Goal: Task Accomplishment & Management: Manage account settings

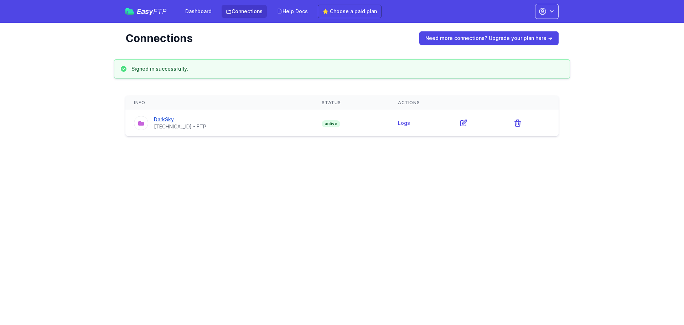
click at [166, 120] on link "DarkSky" at bounding box center [164, 119] width 20 height 6
click at [402, 122] on link "Logs" at bounding box center [404, 123] width 12 height 6
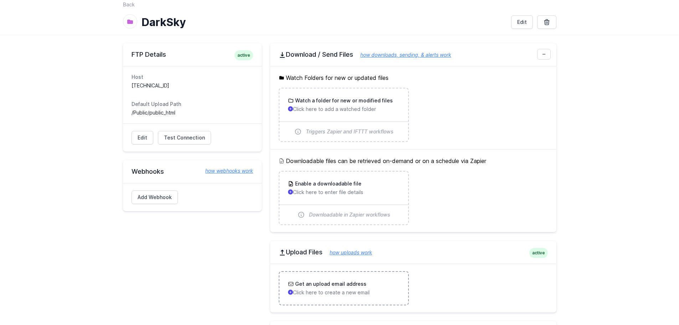
scroll to position [27, 0]
click at [367, 104] on h3 "Watch a folder for new or modified files" at bounding box center [343, 100] width 99 height 7
drag, startPoint x: 131, startPoint y: 85, endPoint x: 176, endPoint y: 88, distance: 45.0
click at [176, 88] on dd "[TECHNICAL_ID]" at bounding box center [191, 85] width 121 height 7
click at [199, 63] on div "FTP Details active" at bounding box center [192, 54] width 139 height 23
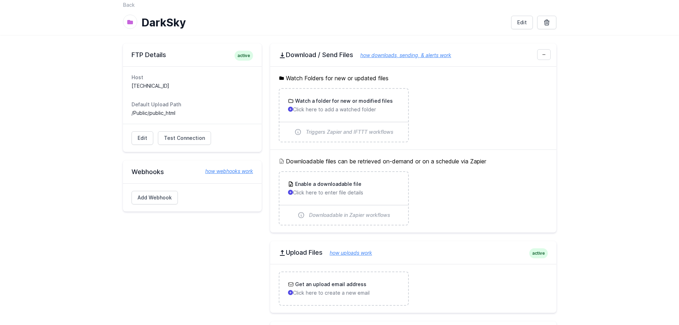
drag, startPoint x: 519, startPoint y: 215, endPoint x: 517, endPoint y: 212, distance: 3.7
click at [519, 215] on ul "Enable a downloadable file Click here to enter file details Downloadable in Zap…" at bounding box center [413, 198] width 269 height 54
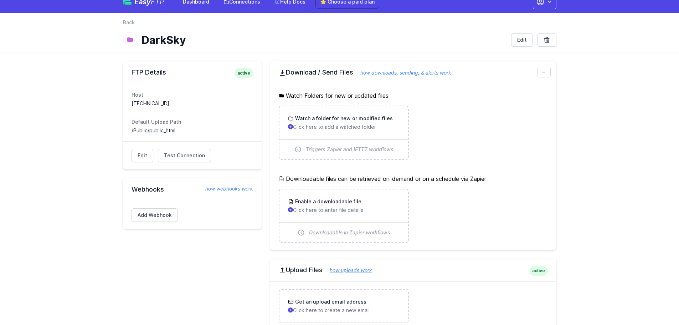
scroll to position [0, 0]
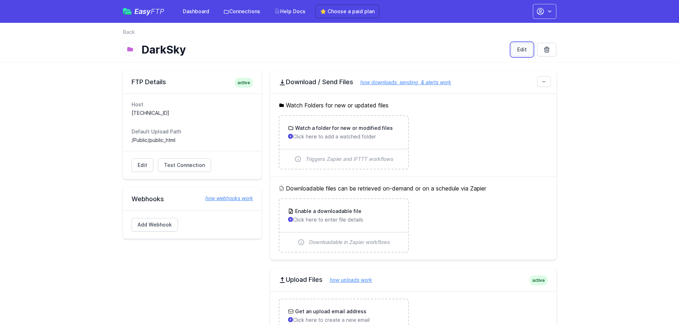
click at [522, 53] on link "Edit" at bounding box center [522, 50] width 22 height 14
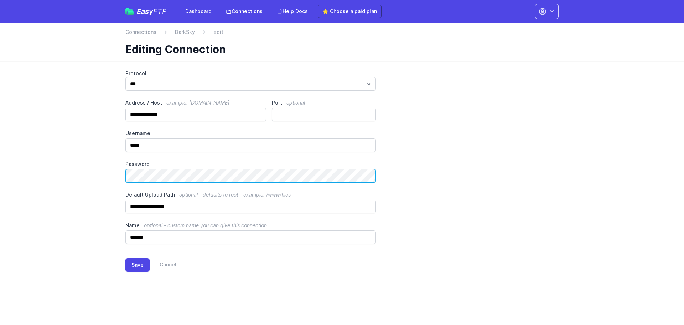
click at [59, 176] on main "**********" at bounding box center [342, 176] width 684 height 230
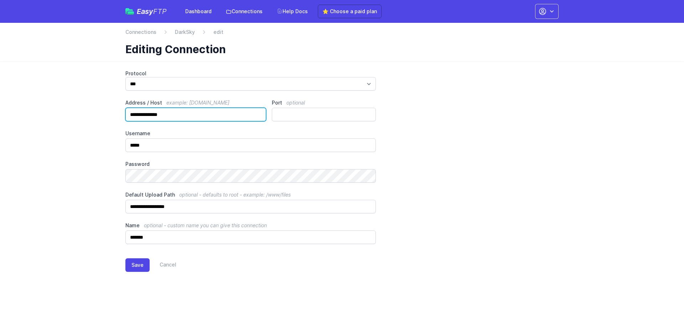
drag, startPoint x: 171, startPoint y: 115, endPoint x: 95, endPoint y: 118, distance: 76.3
click at [95, 118] on main "**********" at bounding box center [342, 176] width 684 height 230
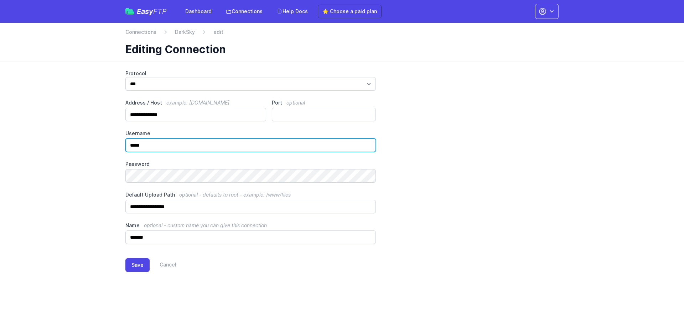
drag, startPoint x: 159, startPoint y: 141, endPoint x: 107, endPoint y: 144, distance: 51.7
click at [107, 144] on main "**********" at bounding box center [342, 176] width 684 height 230
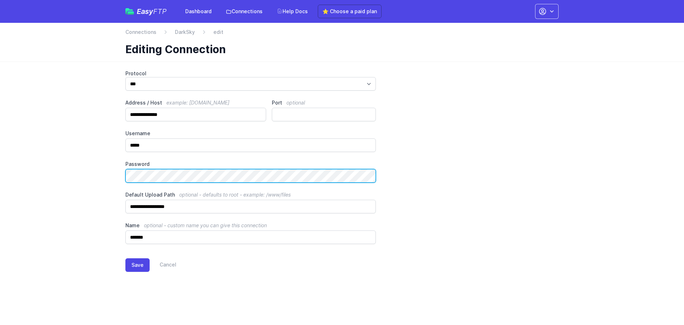
drag, startPoint x: 170, startPoint y: 146, endPoint x: 67, endPoint y: 180, distance: 107.6
click at [67, 180] on main "**********" at bounding box center [342, 176] width 684 height 230
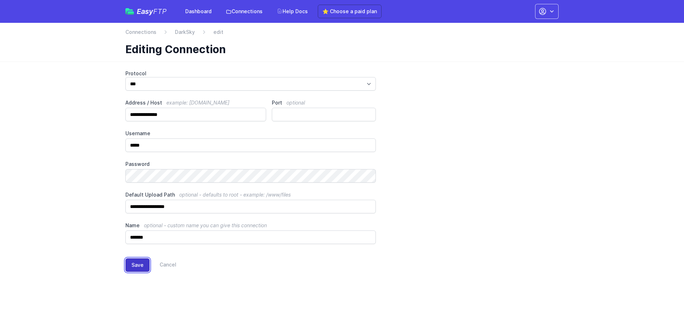
click at [137, 264] on button "Save" at bounding box center [137, 265] width 24 height 14
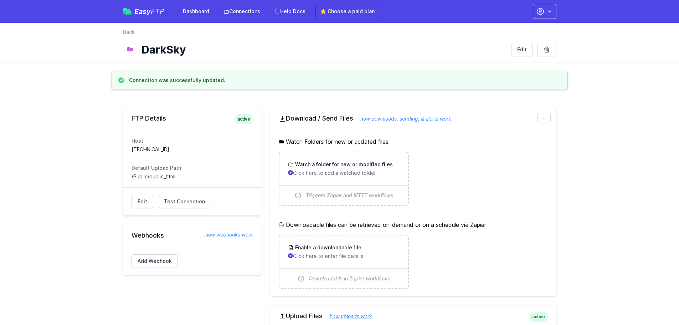
click at [161, 236] on h2 "Webhooks how webhooks work" at bounding box center [191, 235] width 121 height 9
click at [541, 119] on icon at bounding box center [543, 118] width 4 height 4
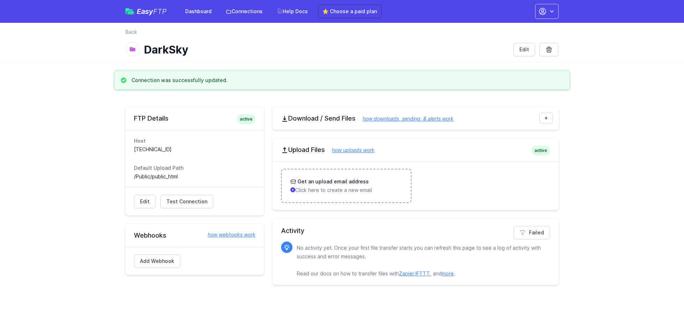
click at [327, 184] on h3 "Get an upload email address" at bounding box center [332, 181] width 73 height 7
click at [73, 195] on main "Connection was successfully updated. FTP Details active Host 203.219.178.240:21…" at bounding box center [342, 182] width 684 height 223
click at [189, 11] on link "Dashboard" at bounding box center [198, 11] width 35 height 13
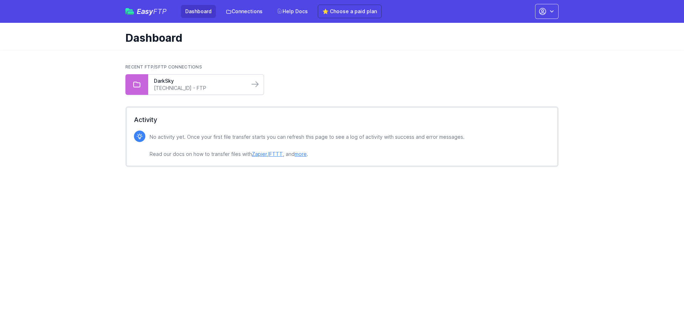
click at [191, 85] on link "[TECHNICAL_ID] - FTP" at bounding box center [199, 87] width 90 height 7
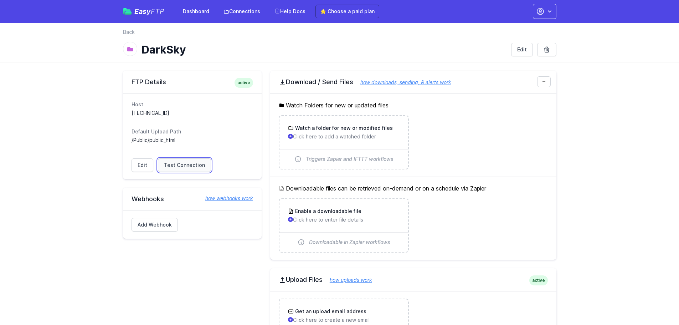
click at [198, 164] on span "Test Connection" at bounding box center [184, 164] width 41 height 7
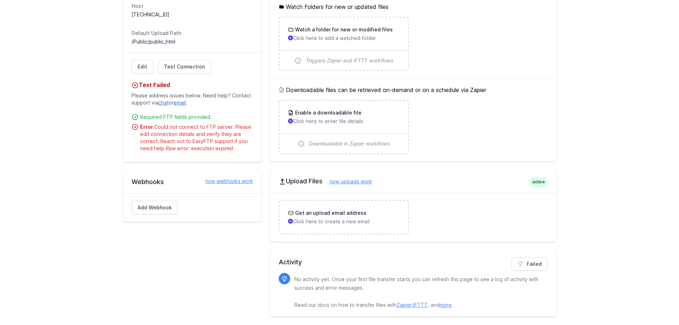
click at [402, 306] on link "Zapier" at bounding box center [404, 304] width 15 height 6
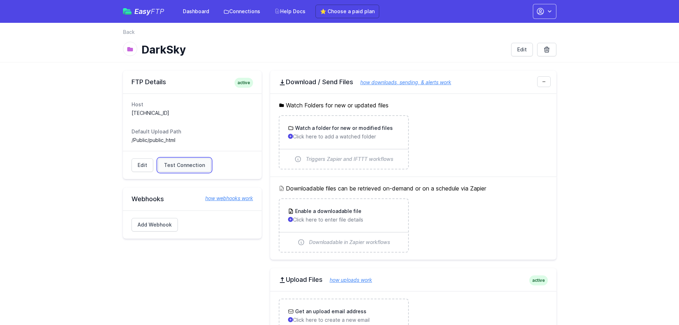
click at [180, 163] on span "Test Connection" at bounding box center [184, 164] width 41 height 7
